Goal: Task Accomplishment & Management: Use online tool/utility

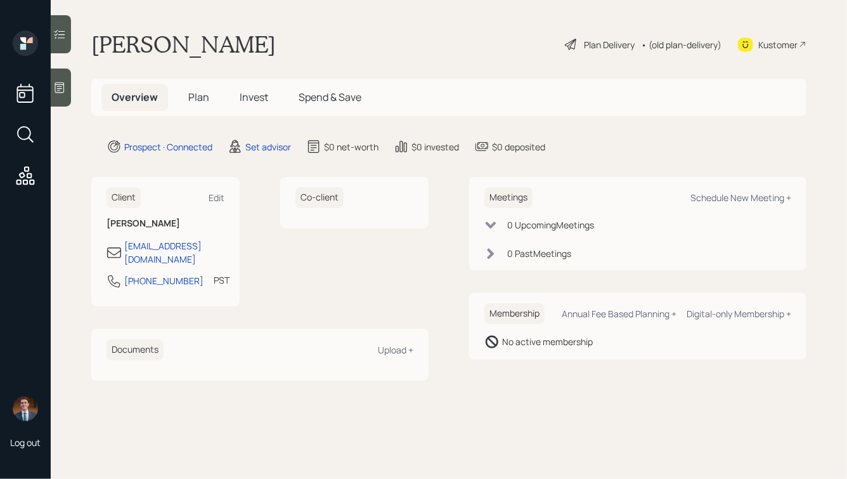
click at [60, 86] on icon at bounding box center [60, 87] width 10 height 11
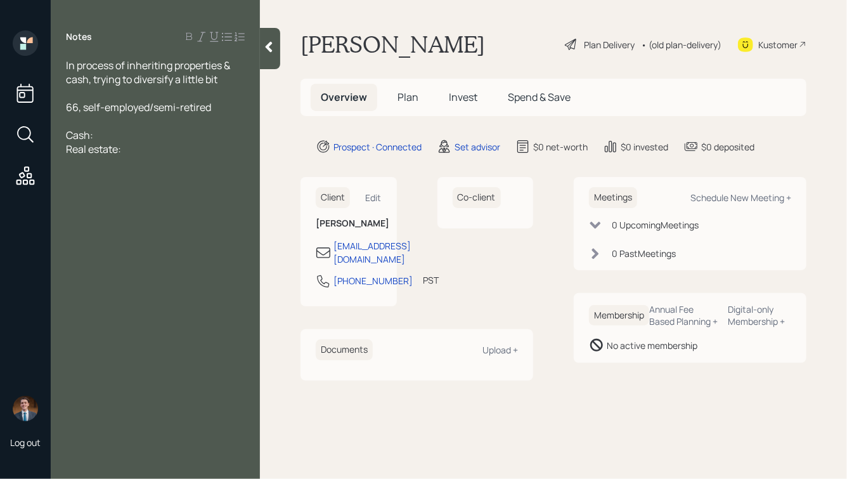
click at [129, 150] on div "Real estate:" at bounding box center [155, 149] width 179 height 14
click at [124, 131] on div "Cash:" at bounding box center [155, 135] width 179 height 14
click at [141, 163] on div "Real estate: $5mm total being inherited" at bounding box center [155, 156] width 179 height 28
click at [169, 137] on div "Cash: $750-800k" at bounding box center [155, 135] width 179 height 14
click at [151, 169] on div "Real estate: $5mm total being inherited" at bounding box center [155, 156] width 179 height 28
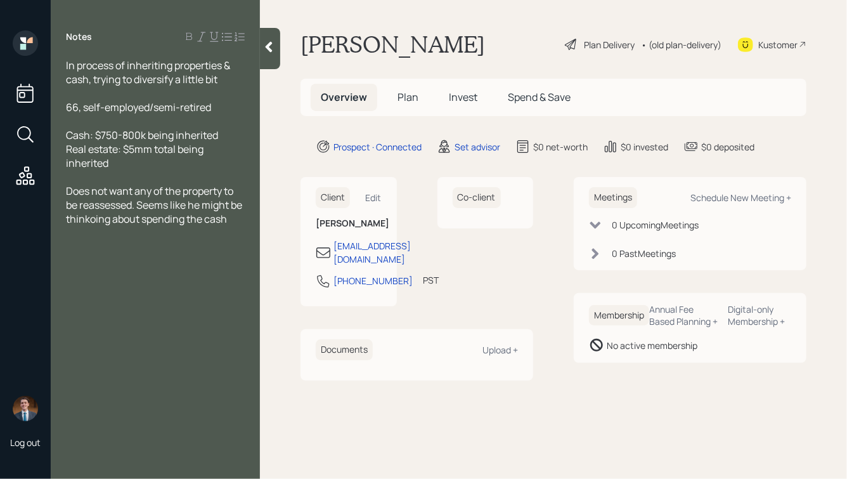
click at [108, 219] on span "Does not want any of the property to be reassessed. Seems like he might be thin…" at bounding box center [155, 205] width 178 height 42
click at [238, 223] on span "Does not want any of the property to be reassessed. Seems like he might be thin…" at bounding box center [155, 205] width 178 height 42
click at [217, 106] on div "66, self-employed/semi-retired" at bounding box center [155, 107] width 179 height 14
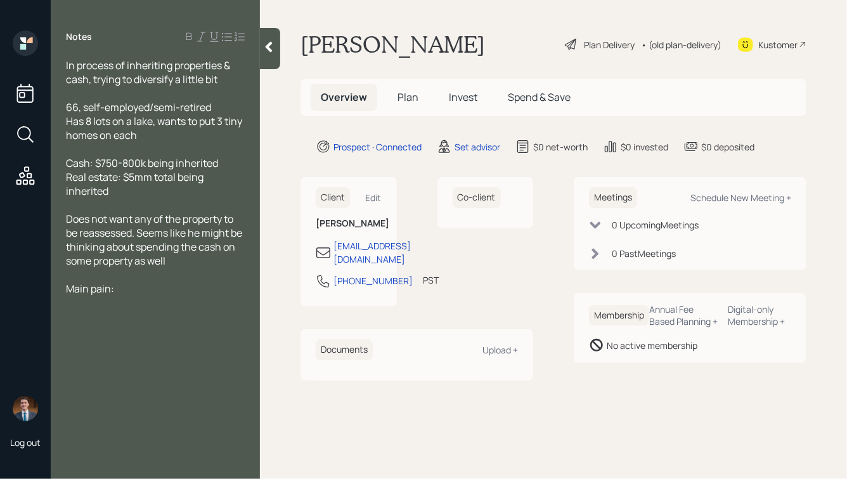
click at [137, 295] on div "Main pain:" at bounding box center [155, 288] width 179 height 14
click at [269, 46] on icon at bounding box center [268, 47] width 13 height 13
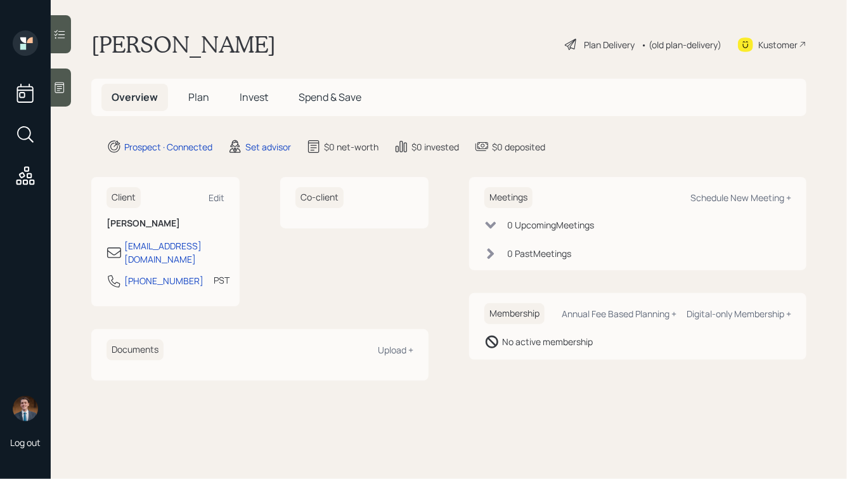
click at [56, 80] on div at bounding box center [61, 87] width 20 height 38
